Goal: Information Seeking & Learning: Learn about a topic

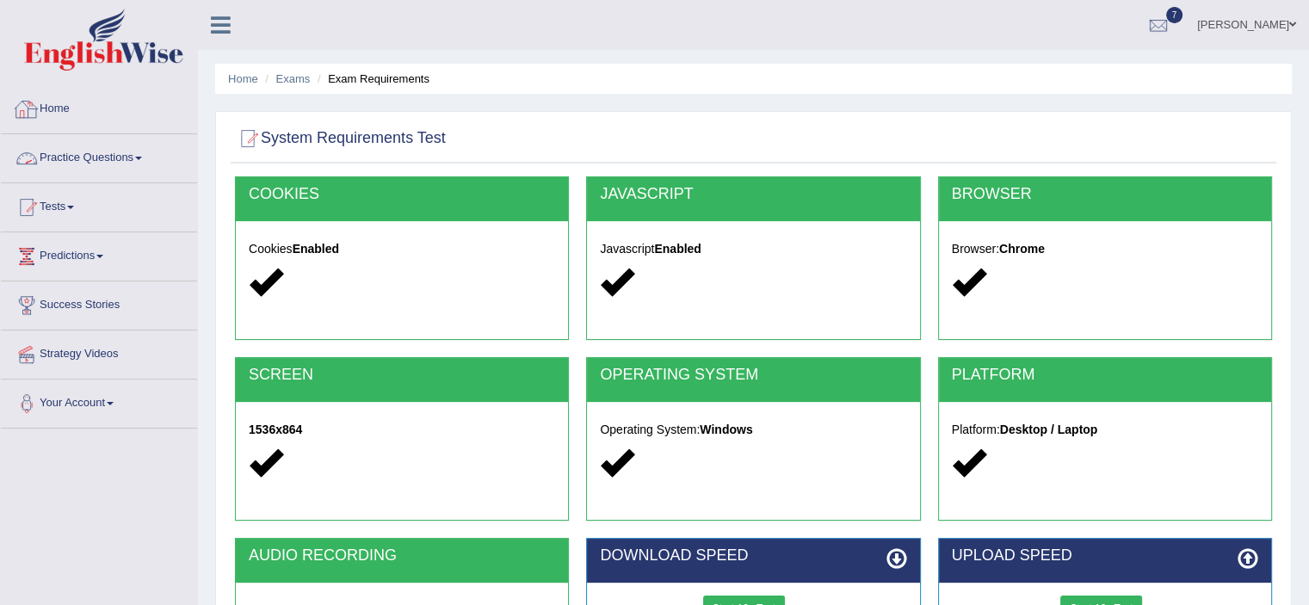
click at [60, 115] on link "Home" at bounding box center [99, 106] width 196 height 43
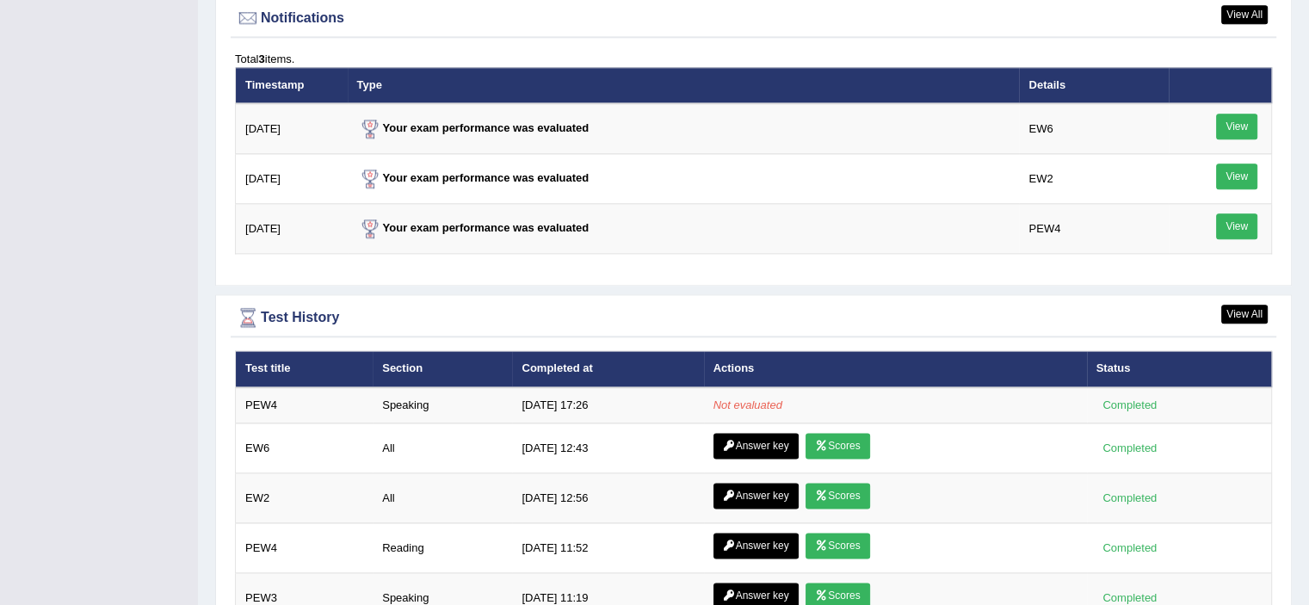
scroll to position [2130, 0]
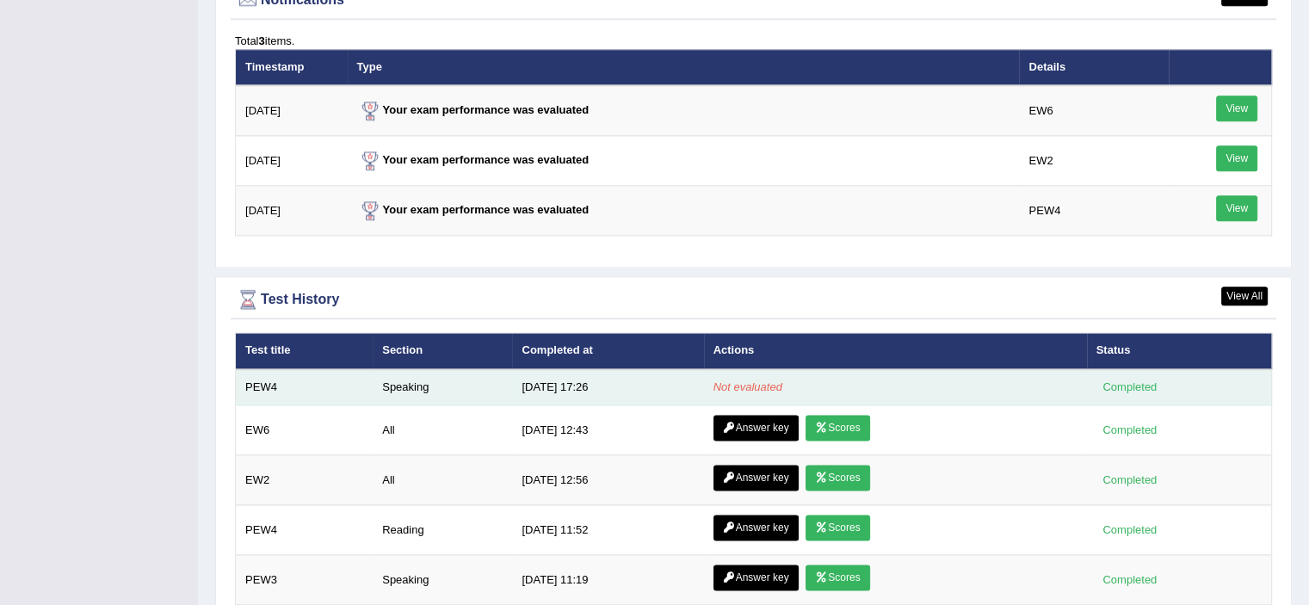
click at [731, 380] on em "Not evaluated" at bounding box center [748, 386] width 69 height 13
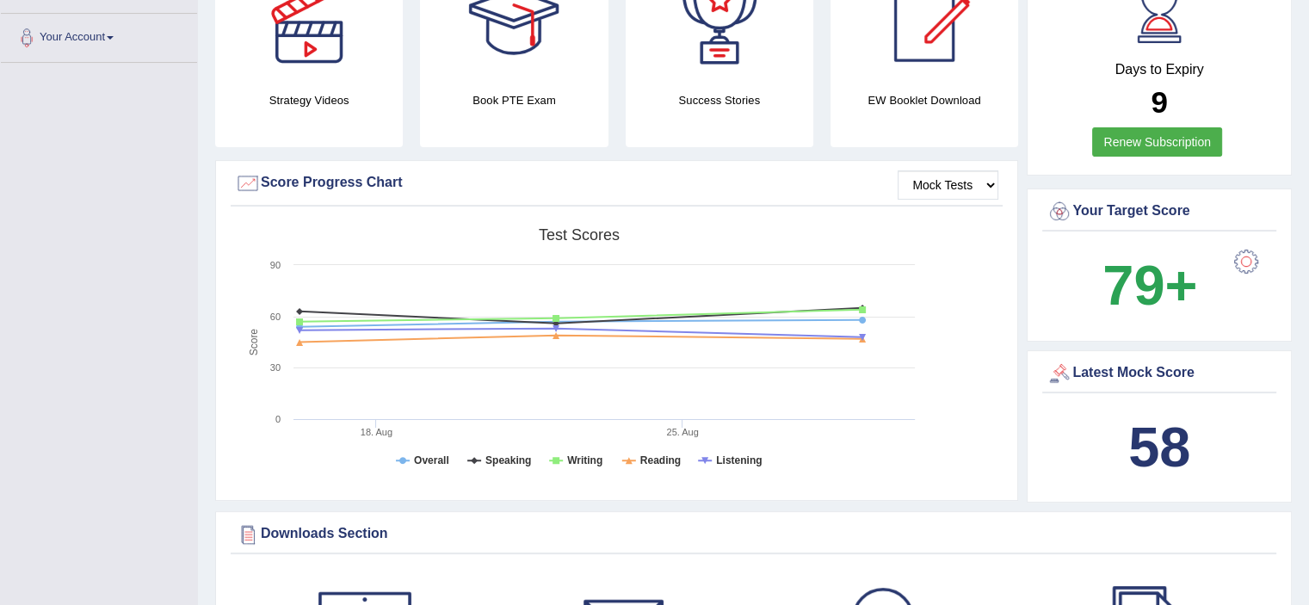
scroll to position [12, 0]
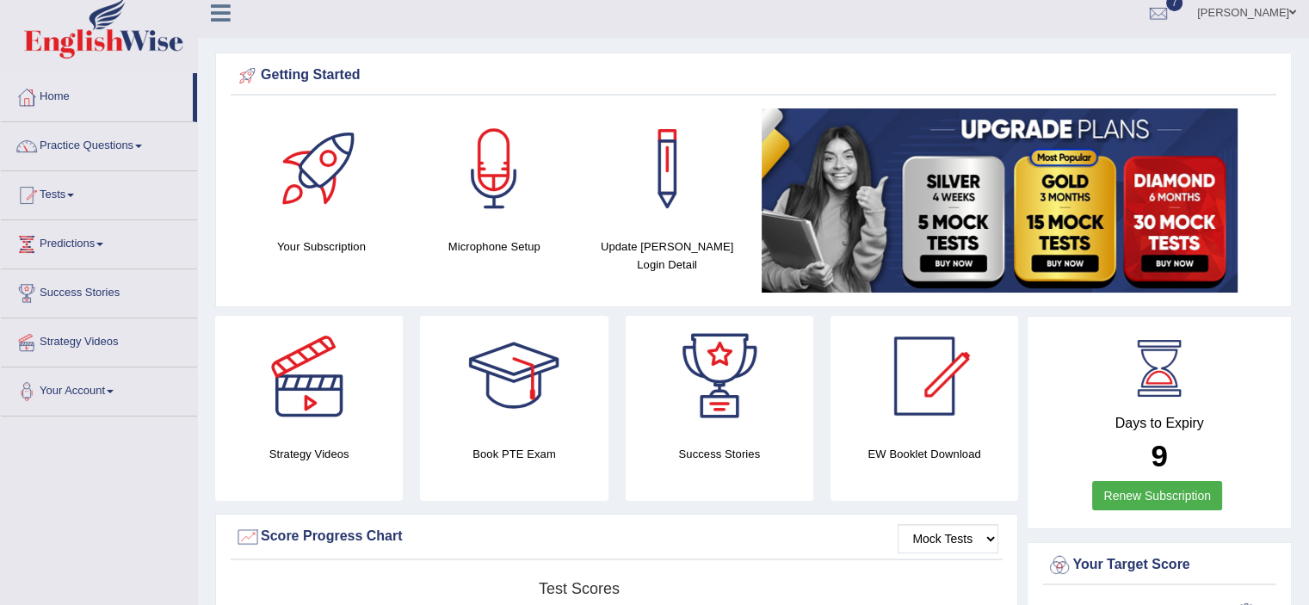
click at [74, 194] on span at bounding box center [70, 195] width 7 height 3
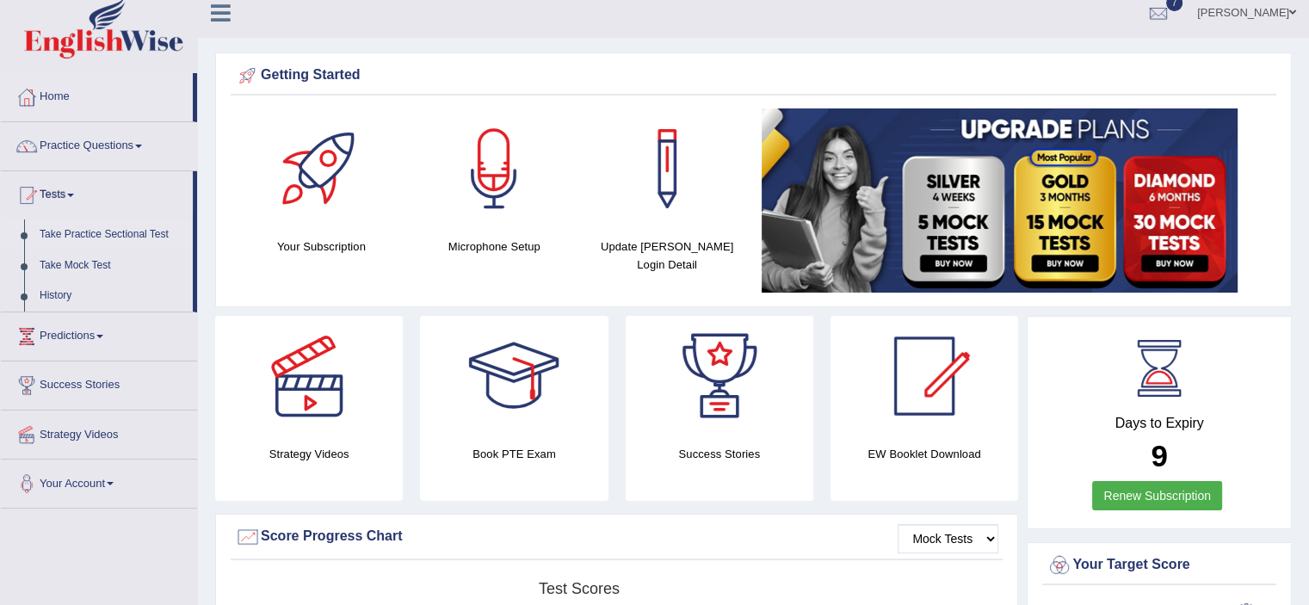
click at [100, 237] on link "Take Practice Sectional Test" at bounding box center [112, 234] width 161 height 31
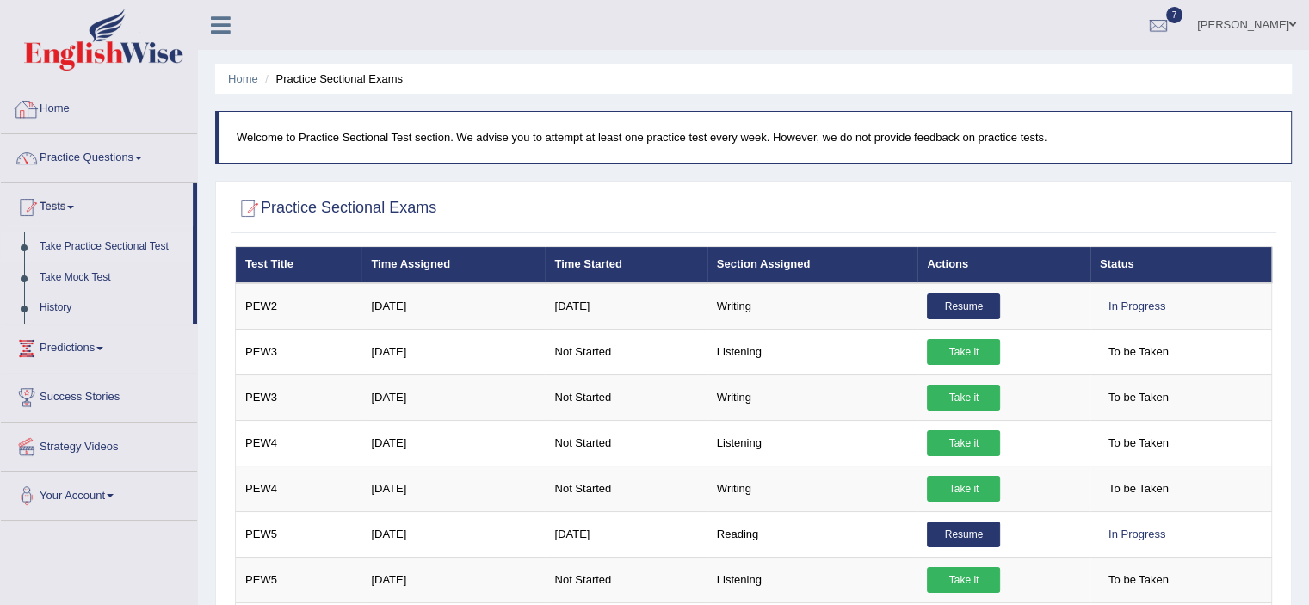
click at [47, 108] on link "Home" at bounding box center [99, 106] width 196 height 43
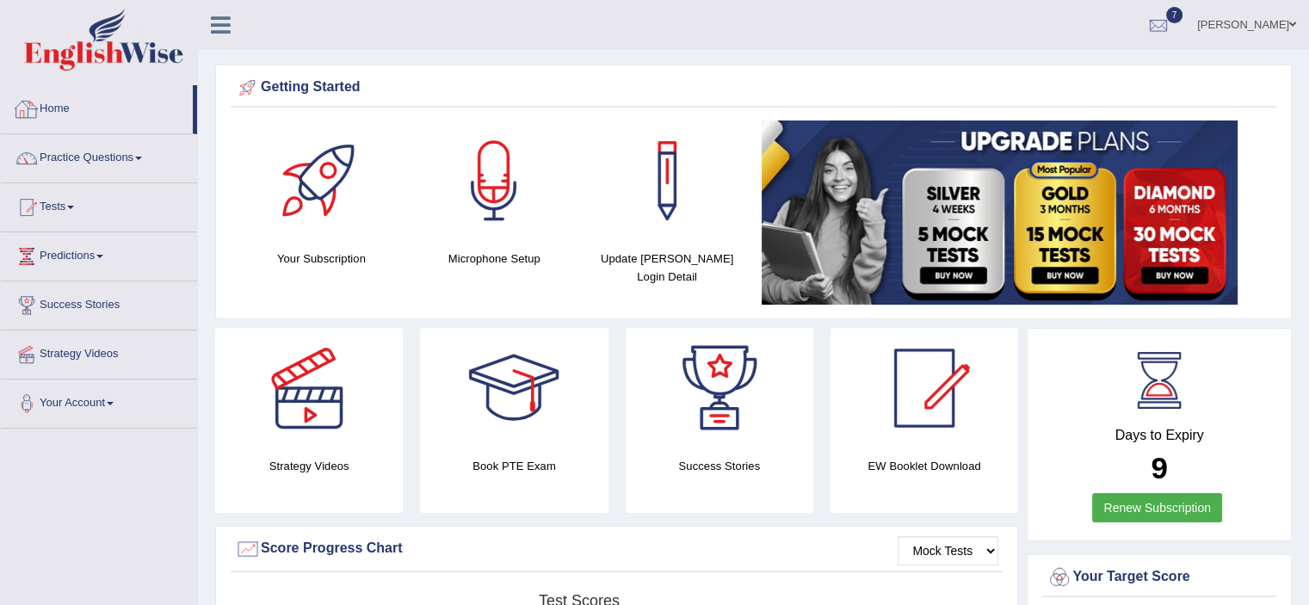
click at [55, 108] on link "Home" at bounding box center [97, 106] width 192 height 43
click at [142, 158] on span at bounding box center [138, 158] width 7 height 3
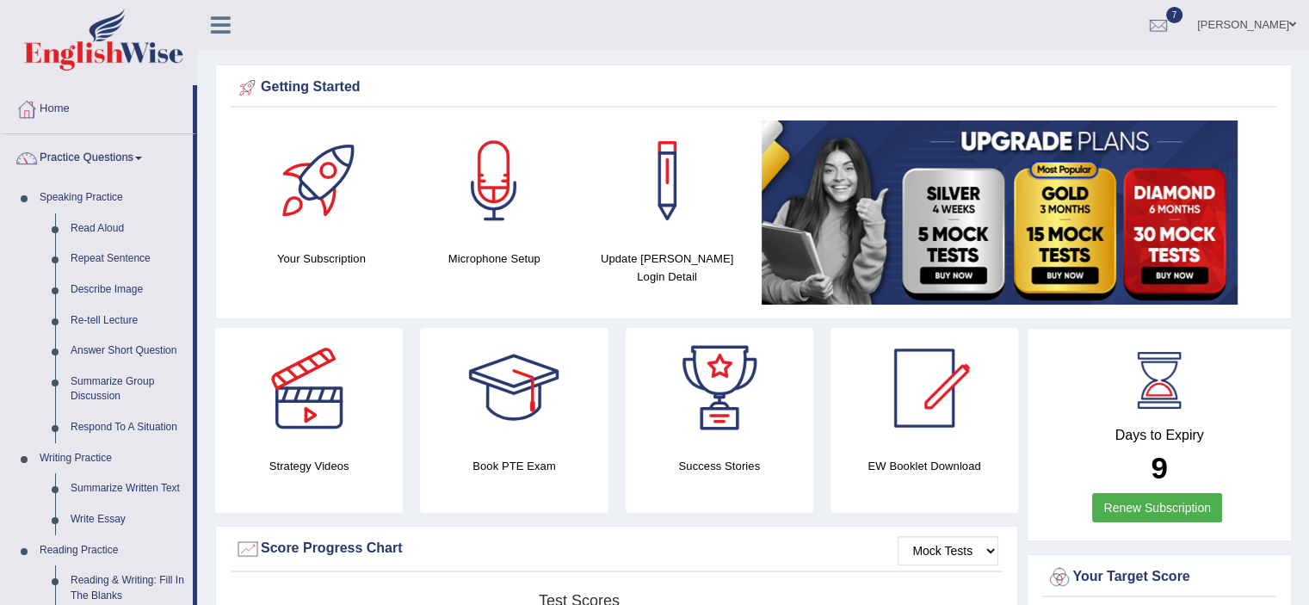
click at [48, 157] on link "Practice Questions" at bounding box center [97, 155] width 192 height 43
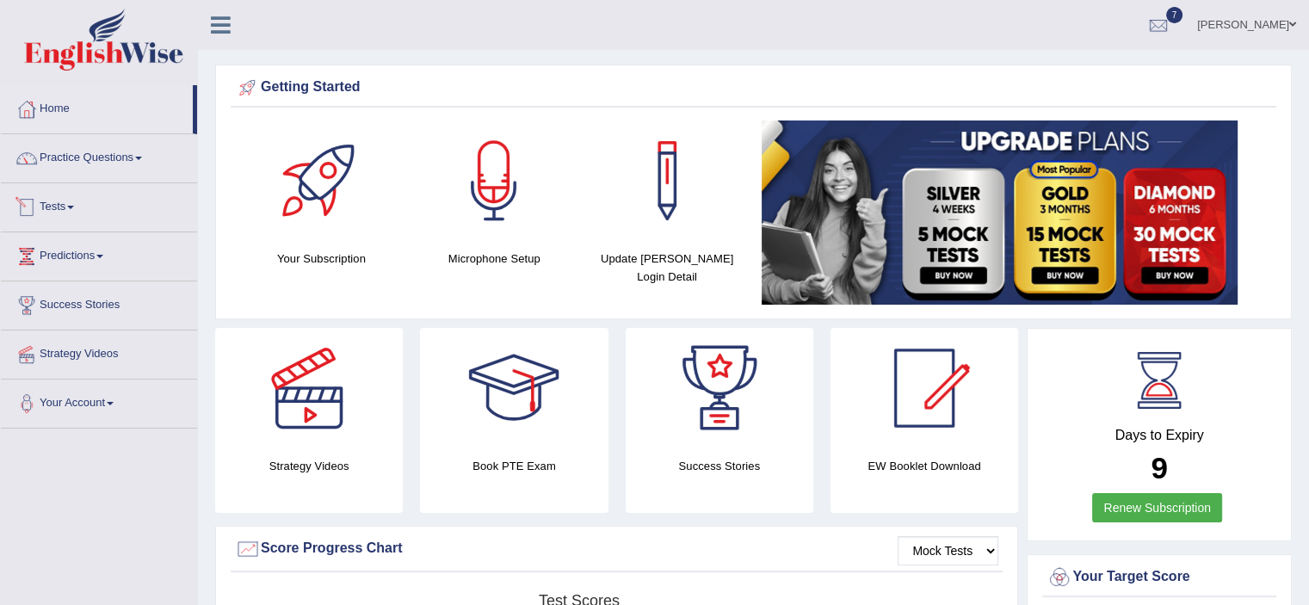
click at [74, 206] on span at bounding box center [70, 207] width 7 height 3
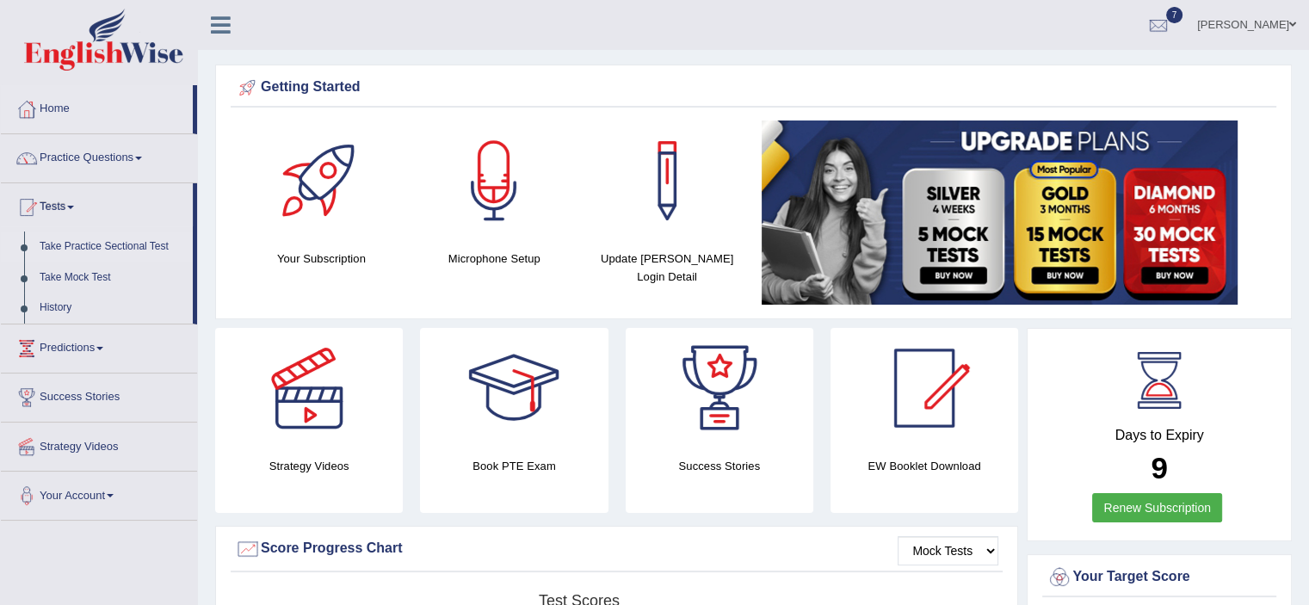
click at [83, 250] on link "Take Practice Sectional Test" at bounding box center [112, 247] width 161 height 31
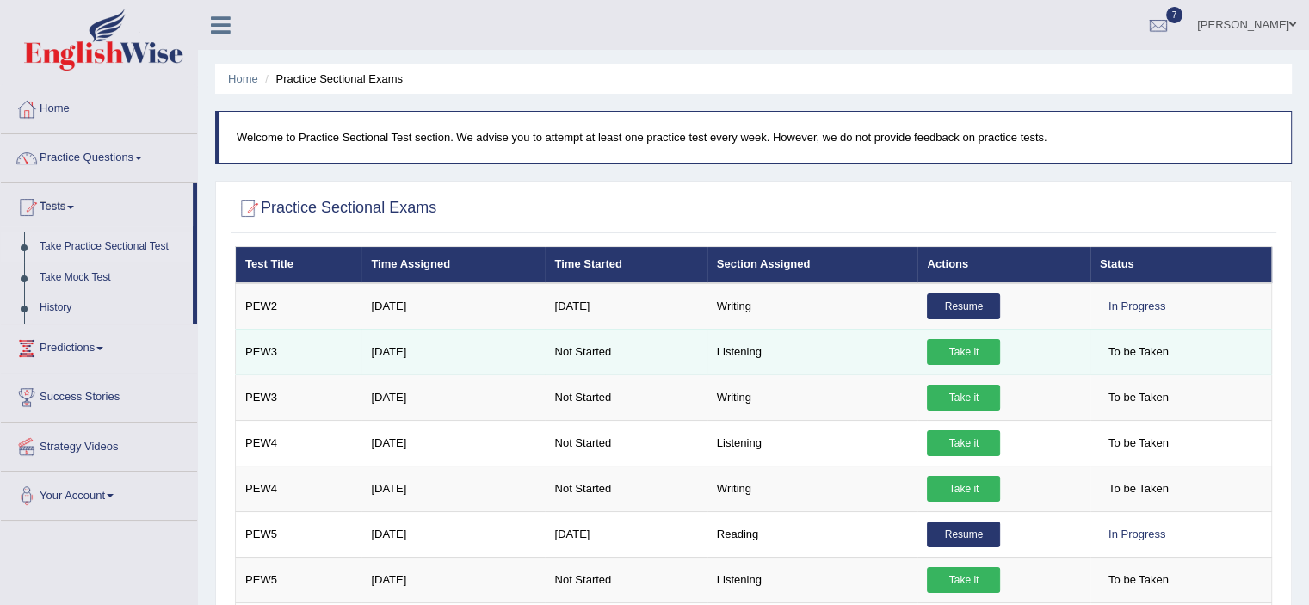
click at [964, 348] on link "Take it" at bounding box center [963, 352] width 73 height 26
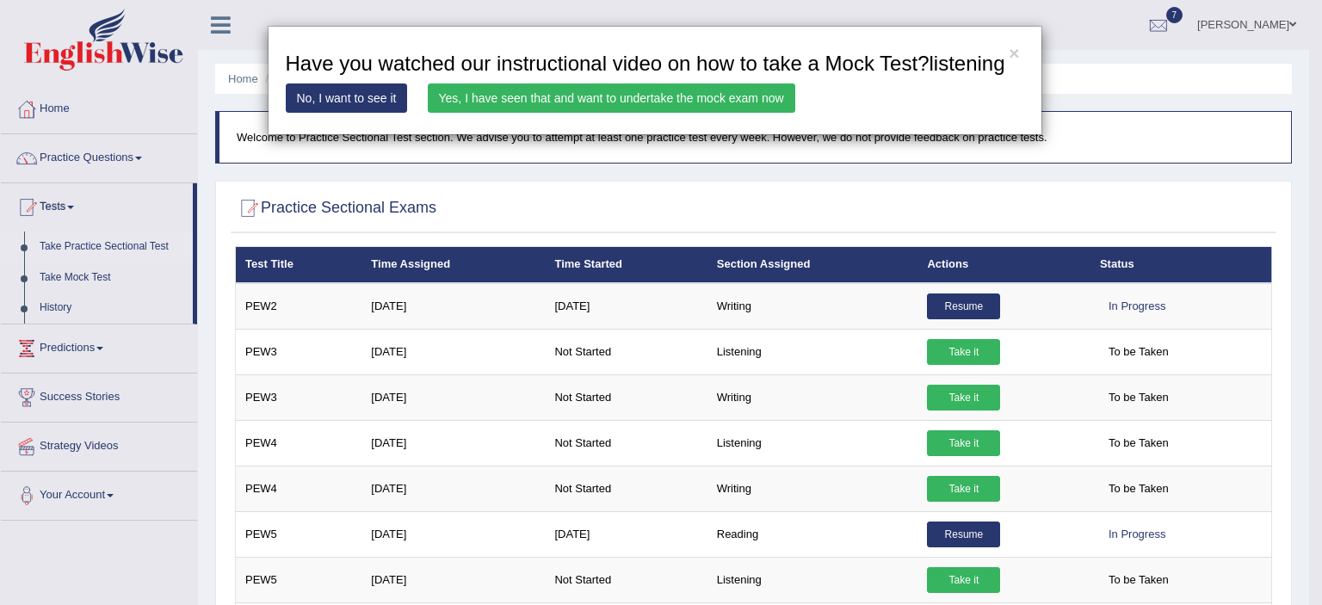
click at [664, 96] on link "Yes, I have seen that and want to undertake the mock exam now" at bounding box center [612, 97] width 368 height 29
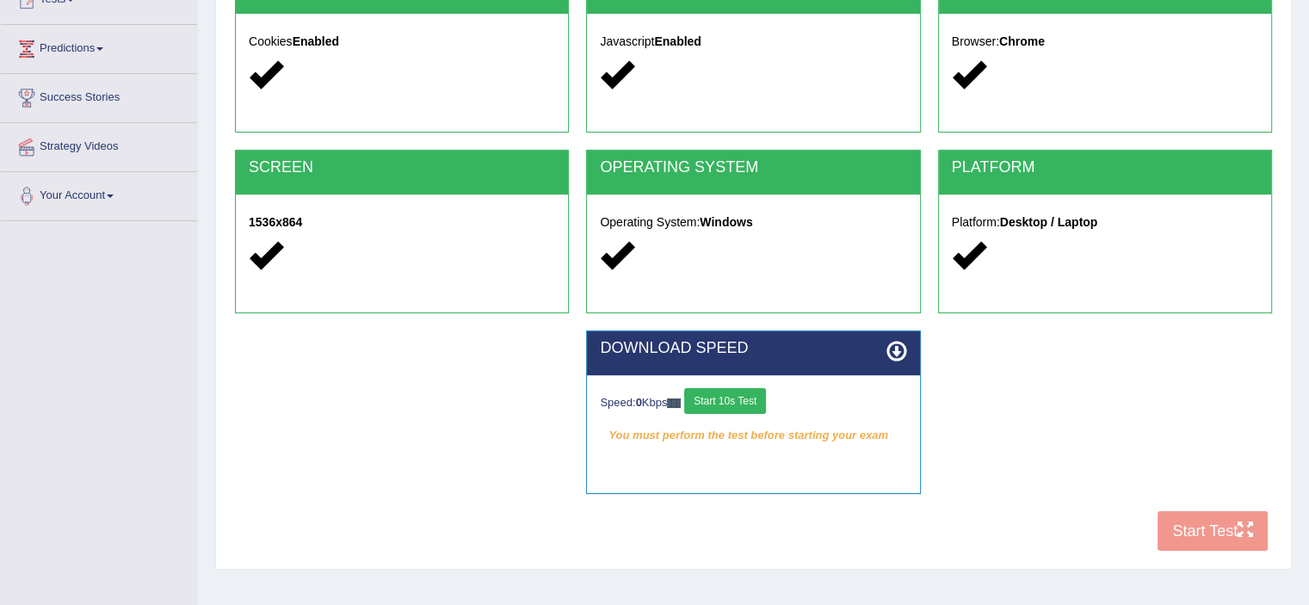
scroll to position [231, 0]
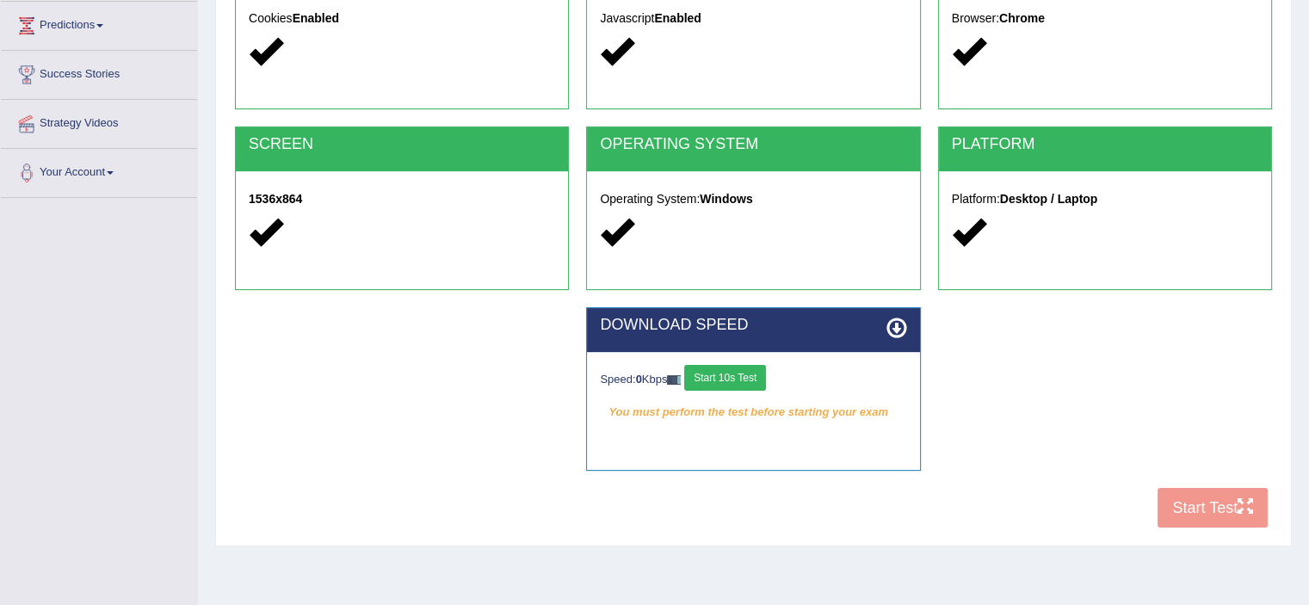
click at [718, 376] on button "Start 10s Test" at bounding box center [725, 378] width 82 height 26
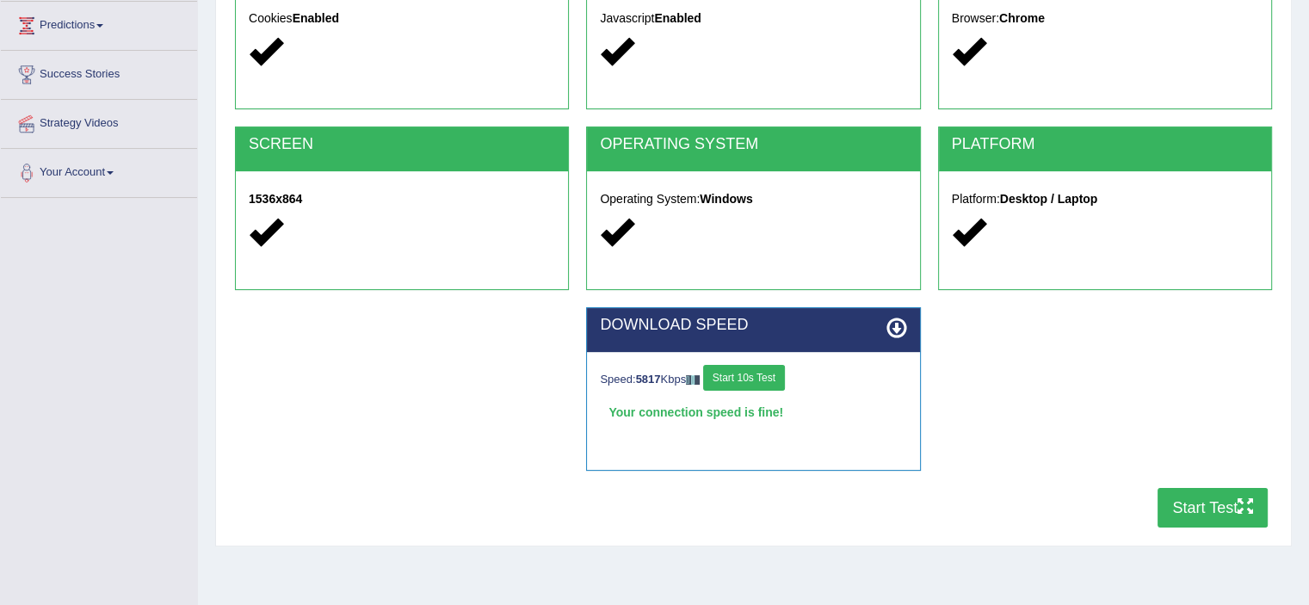
click at [1184, 503] on button "Start Test" at bounding box center [1213, 508] width 110 height 40
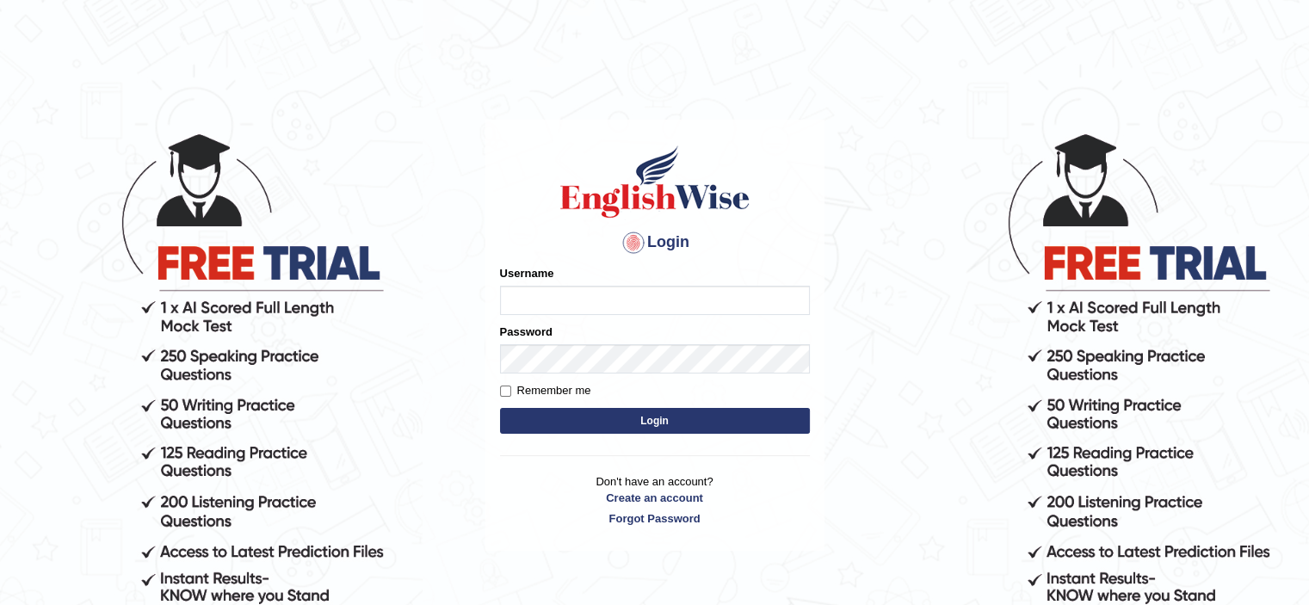
type input "bhuvaneswari_parramatta"
click at [577, 405] on form "Please fix the following errors: Username bhuvaneswari_parramatta Password Reme…" at bounding box center [655, 351] width 310 height 173
click at [577, 413] on button "Login" at bounding box center [655, 421] width 310 height 26
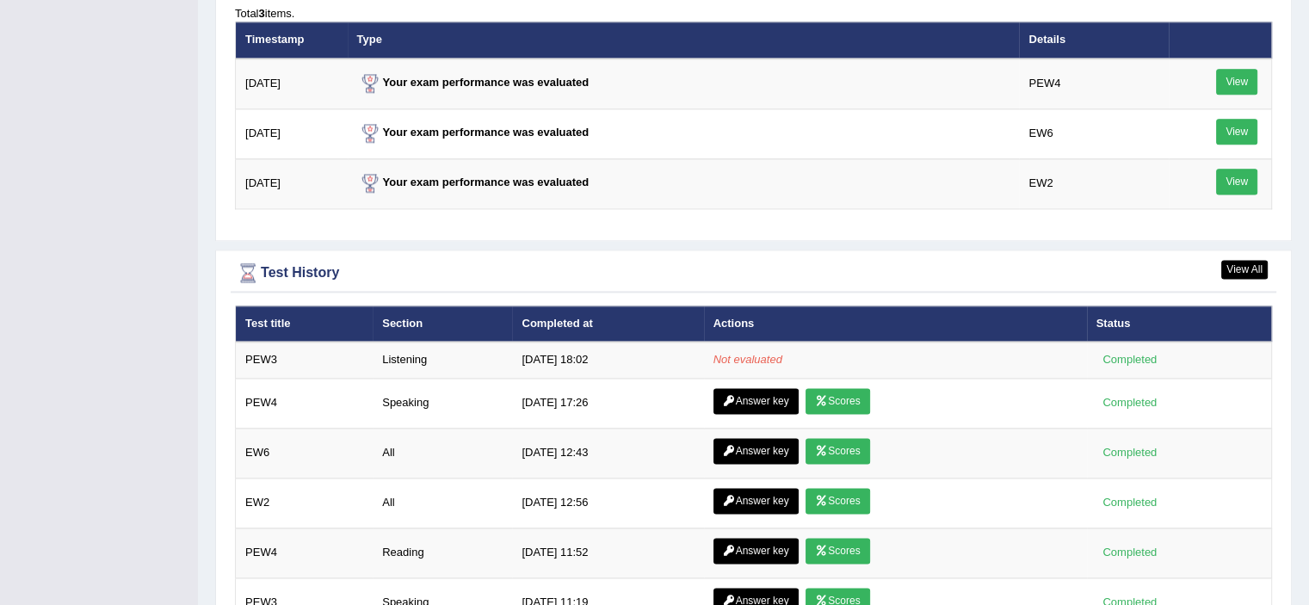
scroll to position [2316, 0]
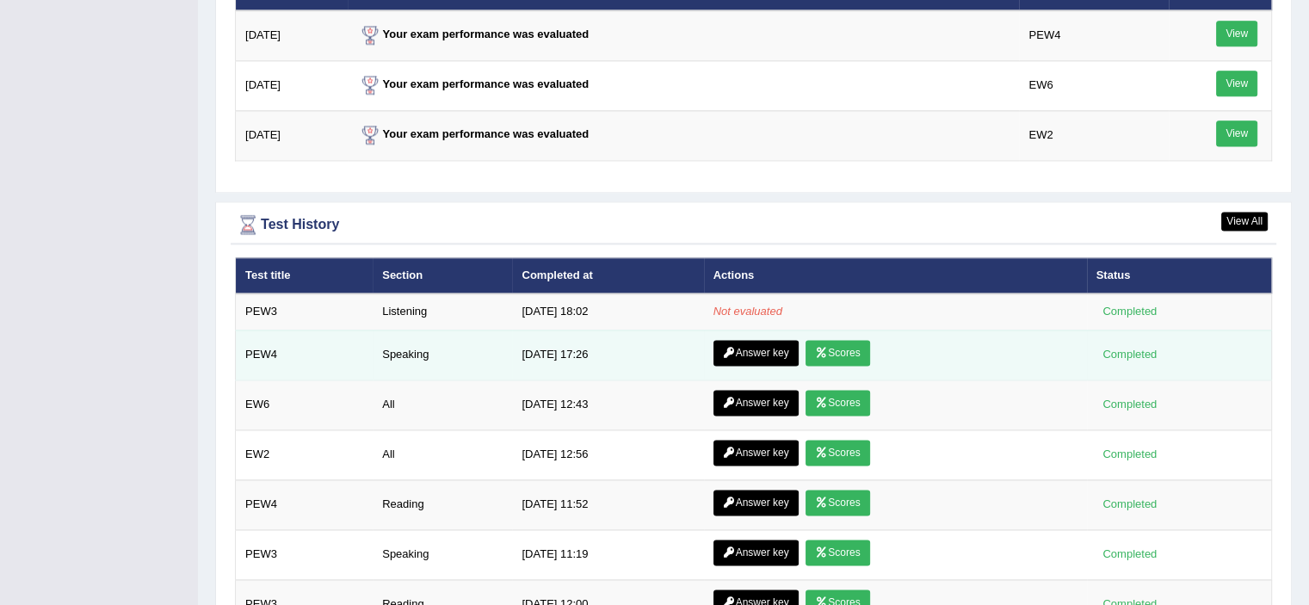
click at [753, 347] on link "Answer key" at bounding box center [756, 353] width 85 height 26
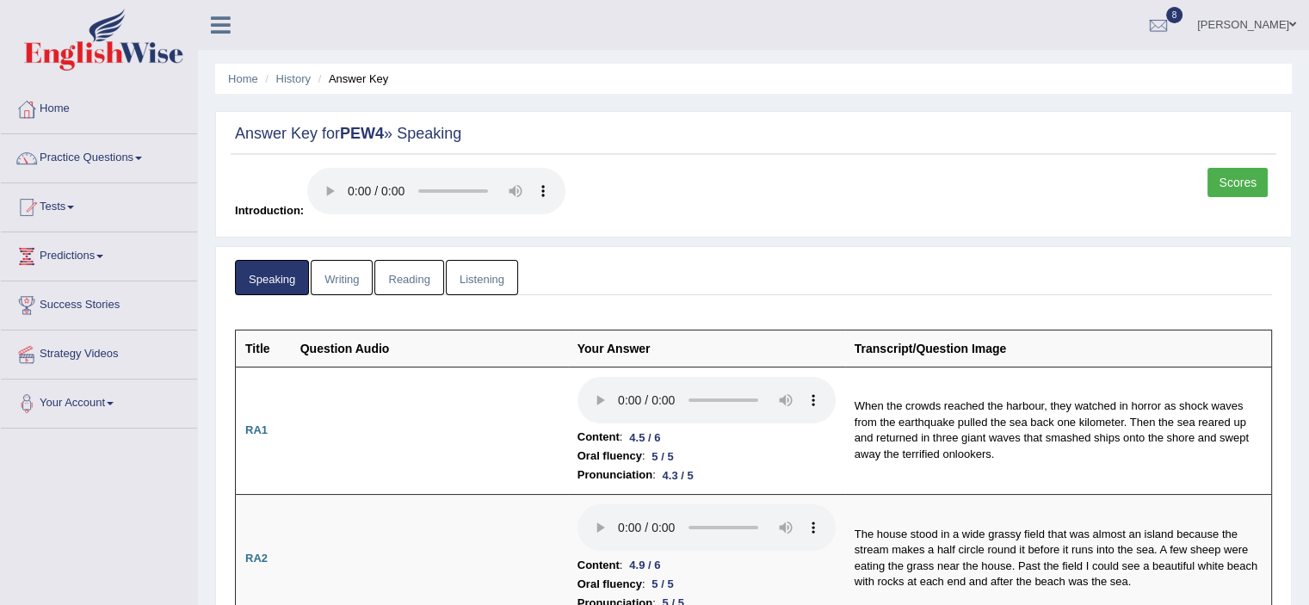
click at [570, 190] on div "Scores Introduction:" at bounding box center [754, 198] width 1046 height 60
click at [469, 279] on link "Listening" at bounding box center [482, 277] width 72 height 35
